Goal: Communication & Community: Answer question/provide support

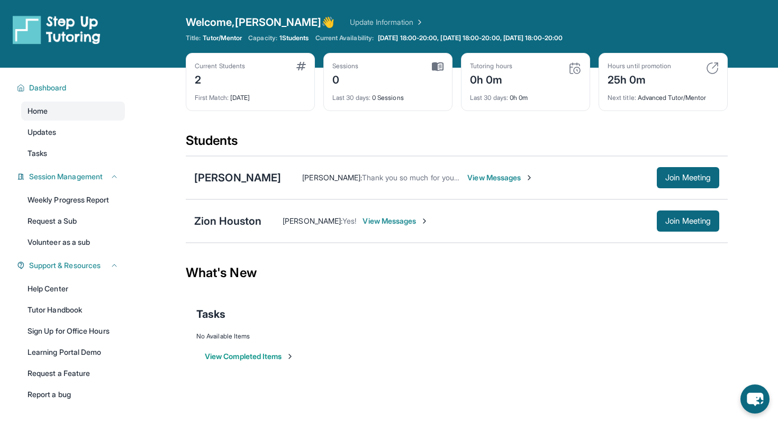
click at [388, 221] on span "View Messages" at bounding box center [396, 221] width 66 height 11
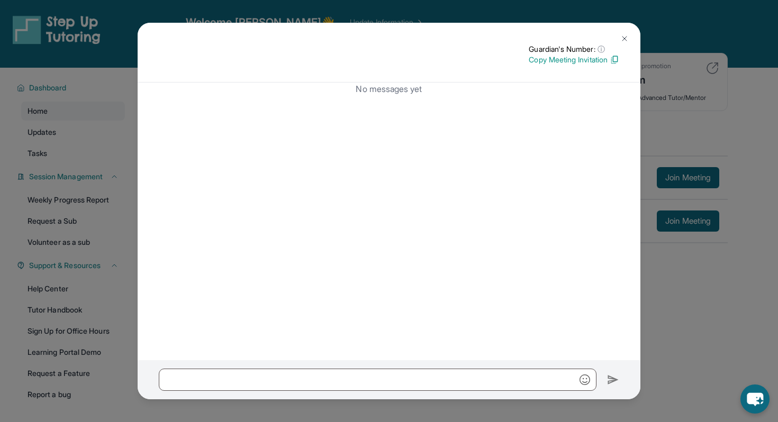
click at [701, 111] on div "Guardian's Number: ⓘ This isn't the guardian's real number — it's a private for…" at bounding box center [389, 211] width 778 height 422
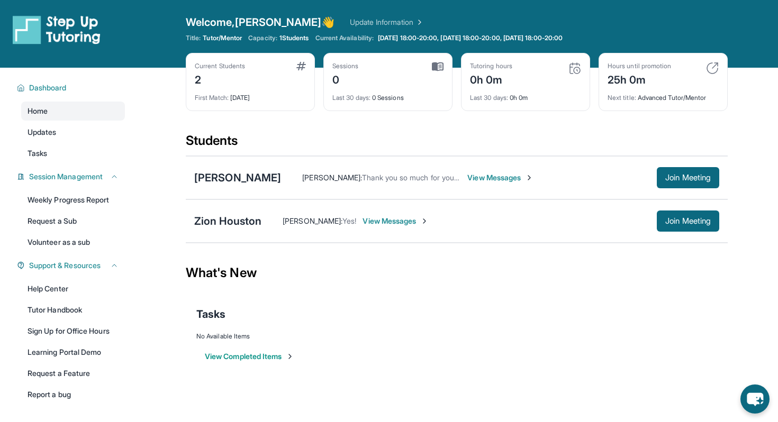
click at [502, 245] on section "Students Audriana Tsatouryan Michelle Li : Thank you so much for your flexibili…" at bounding box center [457, 191] width 542 height 118
click at [62, 284] on link "Help Center" at bounding box center [73, 288] width 104 height 19
click at [294, 37] on span "1 Students" at bounding box center [294, 38] width 30 height 8
click at [234, 39] on span "Tutor/Mentor" at bounding box center [222, 38] width 39 height 8
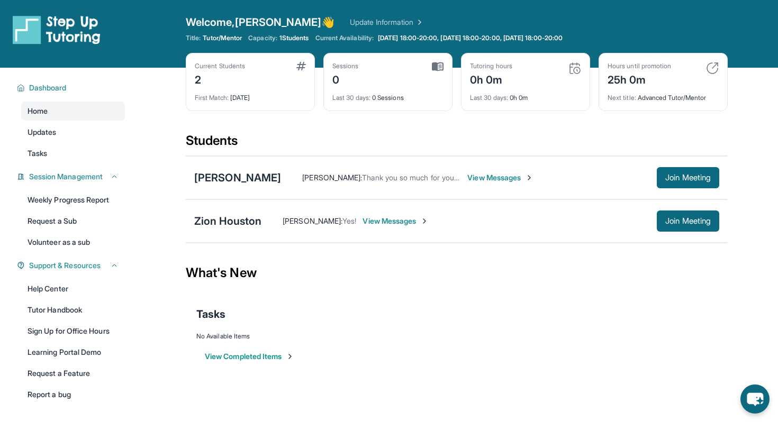
click at [211, 77] on div "2" at bounding box center [220, 78] width 50 height 17
drag, startPoint x: 196, startPoint y: 77, endPoint x: 219, endPoint y: 77, distance: 22.2
click at [220, 77] on div "2" at bounding box center [220, 78] width 50 height 17
